Goal: Information Seeking & Learning: Find specific fact

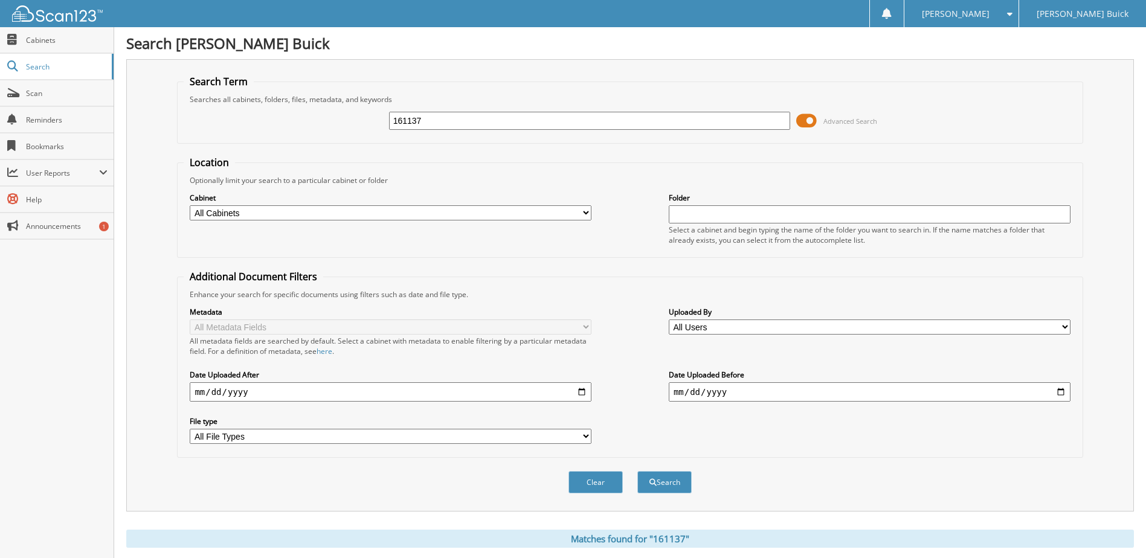
click at [420, 121] on input "161137" at bounding box center [590, 121] width 402 height 18
type input "194110"
click at [637, 471] on button "Search" at bounding box center [664, 482] width 54 height 22
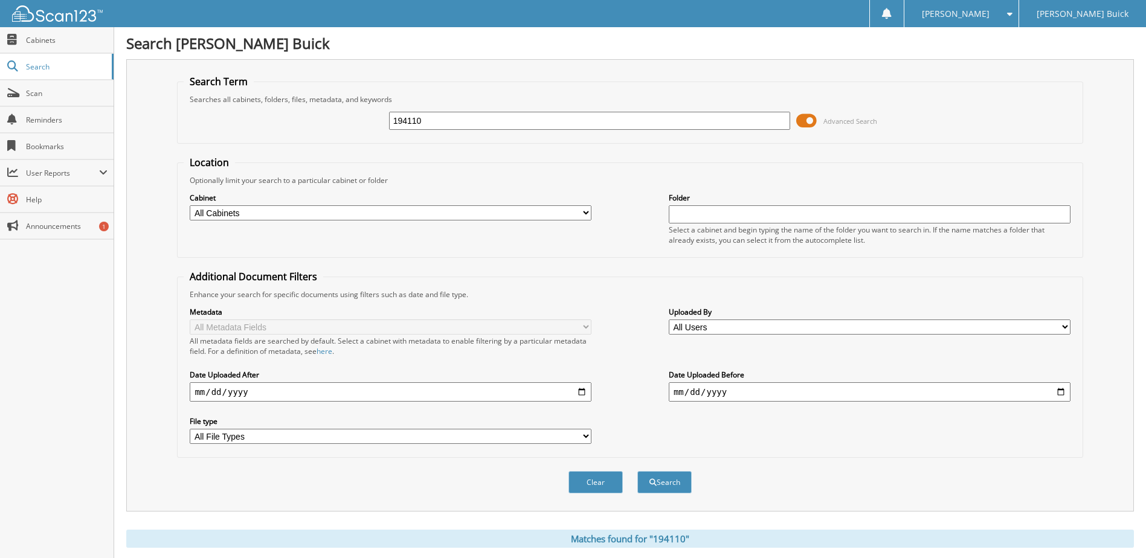
click at [435, 111] on div "194110" at bounding box center [590, 121] width 402 height 21
click at [434, 121] on input "194110" at bounding box center [590, 121] width 402 height 18
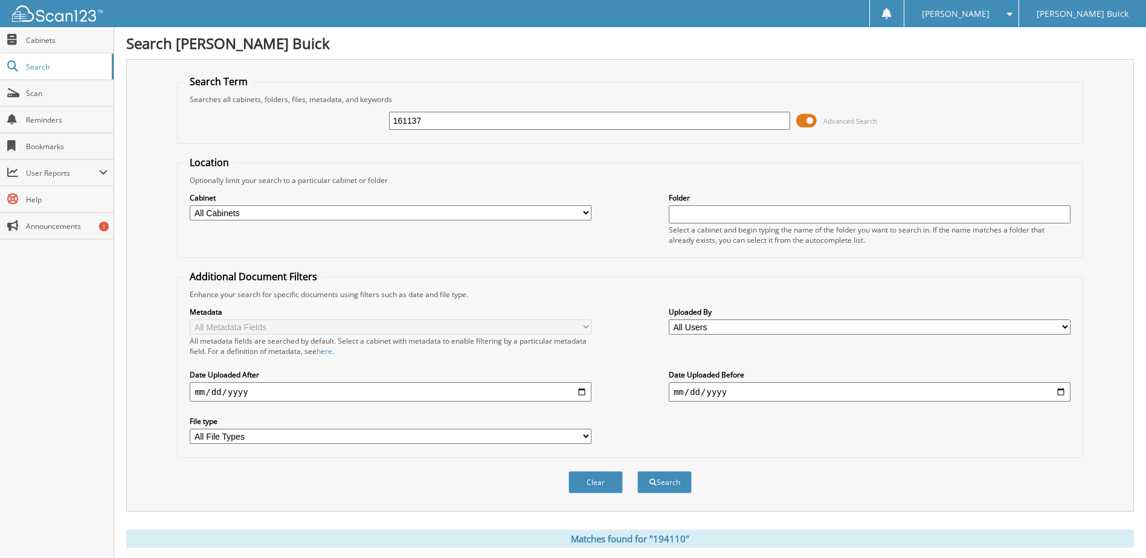
type input "161137"
click at [637, 471] on button "Search" at bounding box center [664, 482] width 54 height 22
click at [490, 119] on input "161137" at bounding box center [590, 121] width 402 height 18
type input "162125"
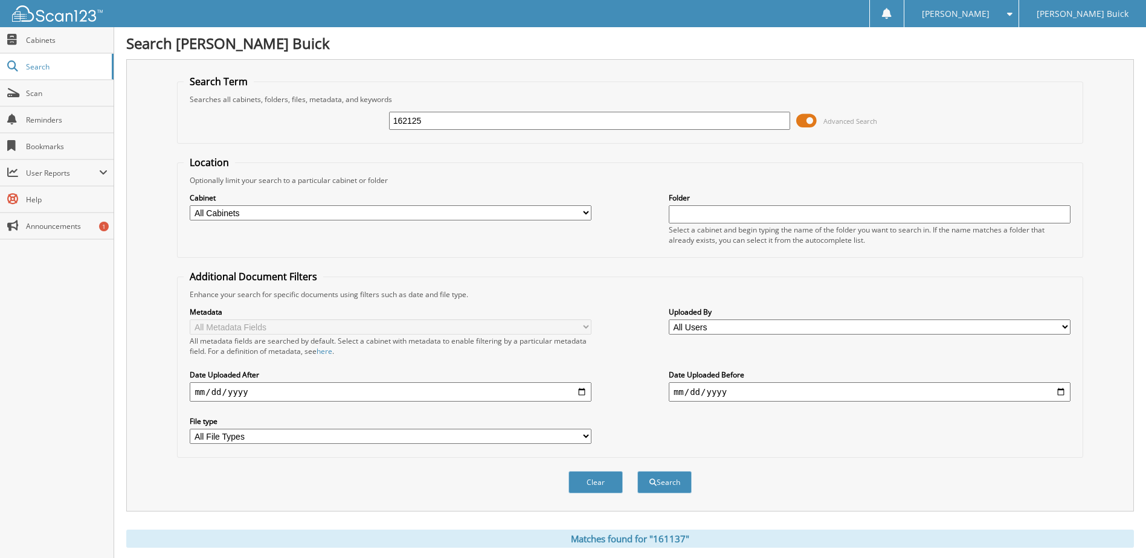
click at [637, 471] on button "Search" at bounding box center [664, 482] width 54 height 22
